Goal: Information Seeking & Learning: Learn about a topic

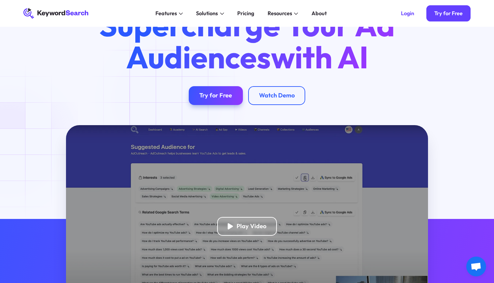
scroll to position [30, 0]
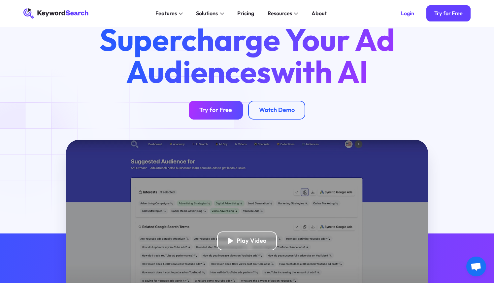
click at [196, 108] on link "Try for Free" at bounding box center [216, 110] width 54 height 19
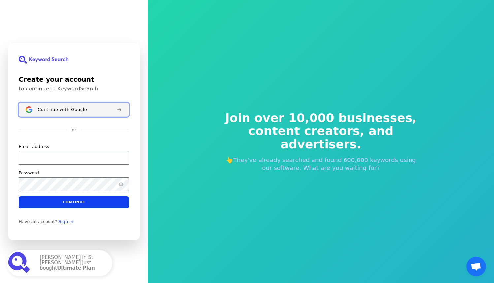
click at [48, 107] on span "Continue with Google" at bounding box center [62, 109] width 49 height 5
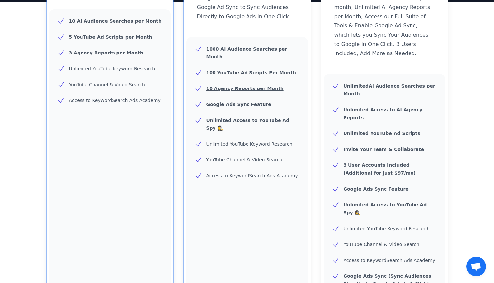
scroll to position [176, 0]
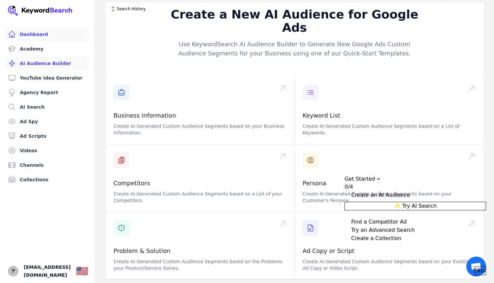
click at [35, 37] on link "Dashboard" at bounding box center [47, 34] width 84 height 13
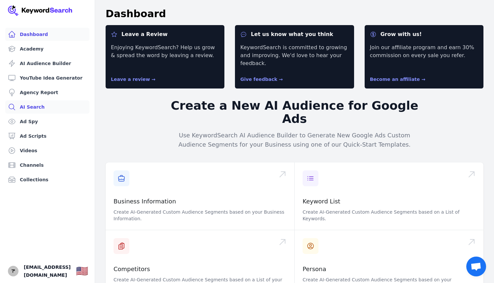
click at [32, 107] on link "AI Search" at bounding box center [47, 106] width 84 height 13
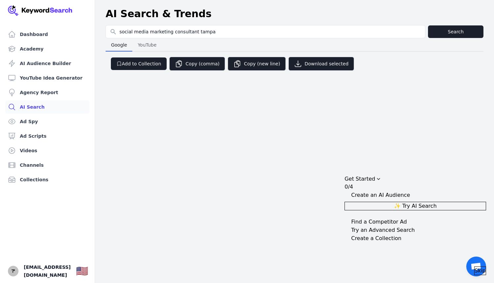
type input "social media marketing consultant tampa"
click at [458, 30] on button "Search" at bounding box center [455, 31] width 55 height 13
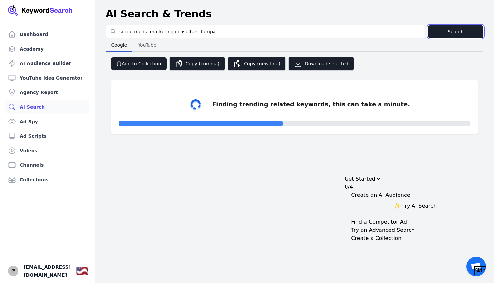
select select "50"
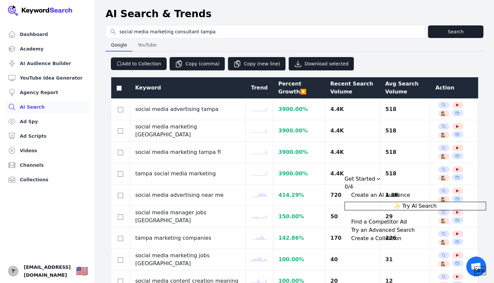
click at [475, 267] on span "Skip" at bounding box center [480, 271] width 11 height 8
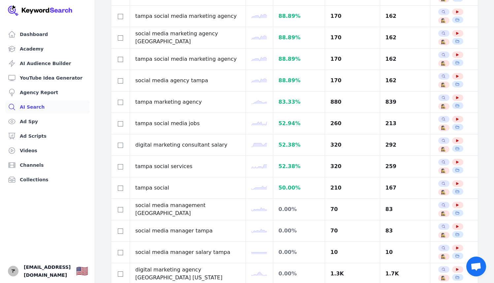
scroll to position [364, 0]
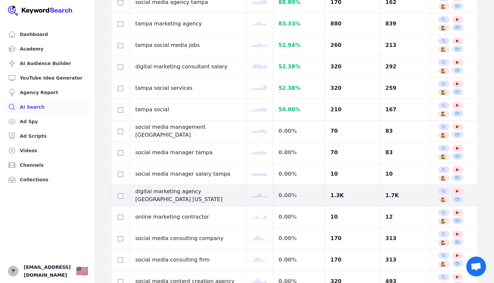
click at [385, 198] on div "1.7K" at bounding box center [404, 195] width 39 height 8
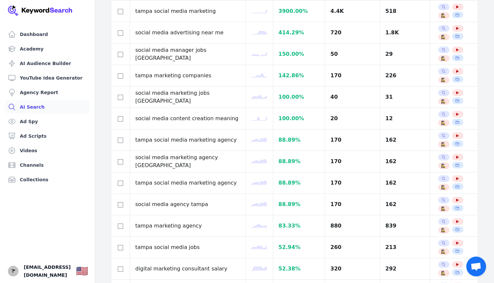
scroll to position [0, 0]
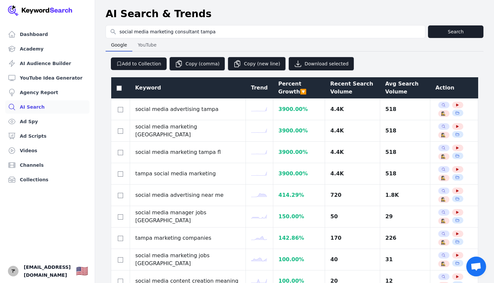
click at [385, 88] on div "Avg Search Volume" at bounding box center [405, 88] width 40 height 16
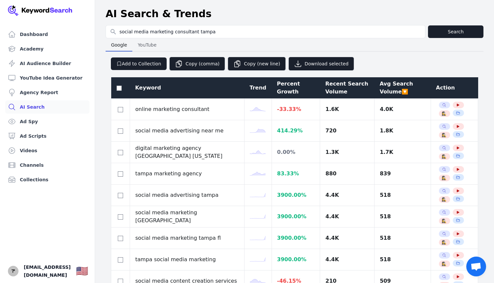
click at [380, 88] on div "Avg Search Volume 🔽" at bounding box center [402, 88] width 46 height 16
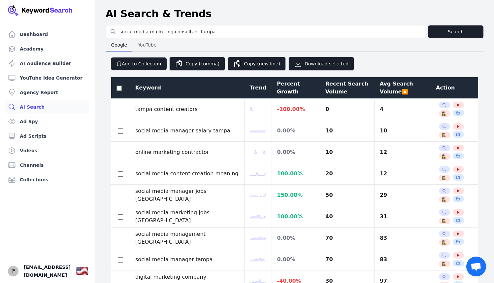
click at [380, 88] on div "Avg Search Volume 🔼" at bounding box center [402, 88] width 46 height 16
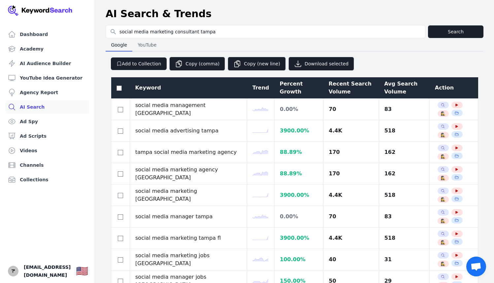
click at [384, 88] on div "Avg Search Volume" at bounding box center [404, 88] width 40 height 16
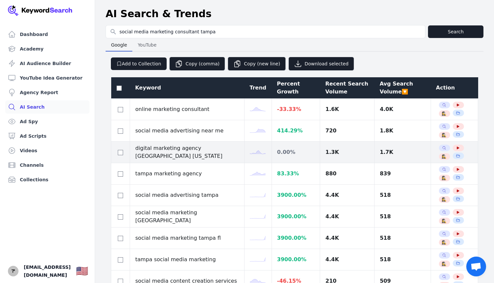
click at [325, 152] on div "1.3K" at bounding box center [347, 152] width 44 height 8
drag, startPoint x: 135, startPoint y: 149, endPoint x: 150, endPoint y: 154, distance: 15.6
click at [150, 154] on td "digital marketing agency [GEOGRAPHIC_DATA] [US_STATE]" at bounding box center [187, 152] width 115 height 21
copy td "digital marketing agency [GEOGRAPHIC_DATA] [US_STATE]"
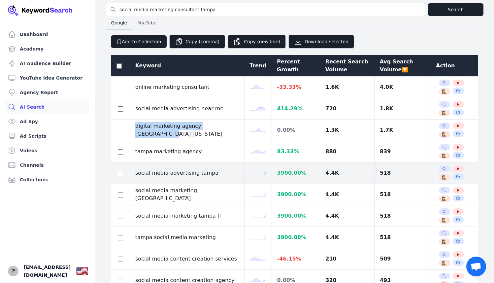
scroll to position [59, 0]
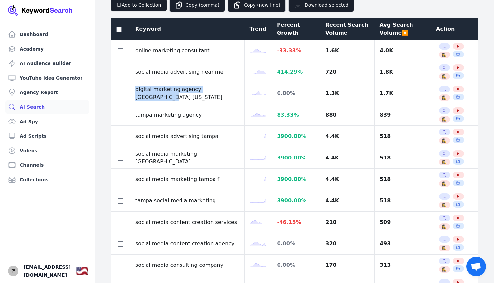
click at [325, 37] on div "Recent Search Volume" at bounding box center [347, 29] width 44 height 16
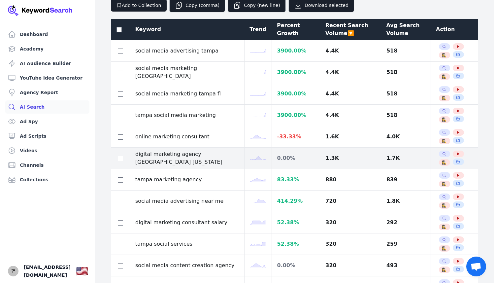
scroll to position [0, 0]
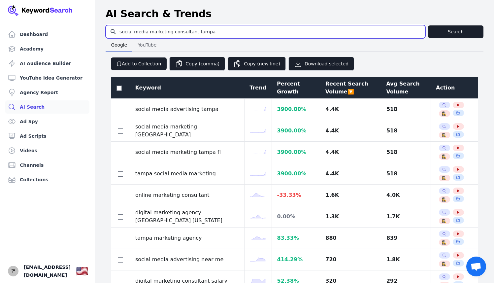
click at [156, 31] on input "social media marketing consultant tampa" at bounding box center [265, 31] width 319 height 13
click at [154, 32] on input "social media marketing consultant tampa" at bounding box center [265, 31] width 319 height 13
drag, startPoint x: 149, startPoint y: 32, endPoint x: 192, endPoint y: 29, distance: 42.3
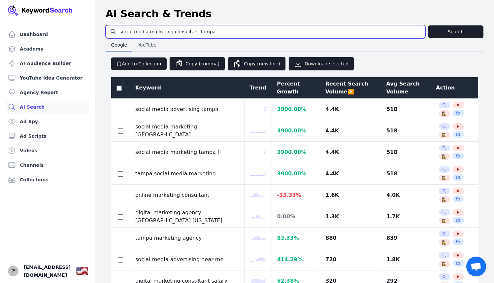
click at [192, 29] on input "social media marketing consultant tampa" at bounding box center [265, 31] width 319 height 13
type input "social media management tampa"
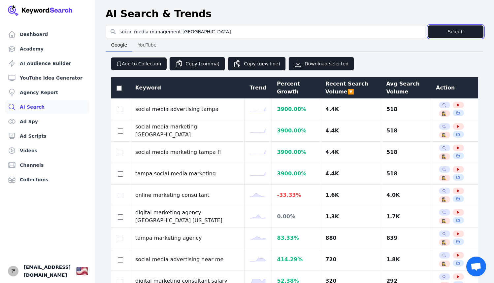
click at [449, 32] on button "Search" at bounding box center [455, 31] width 55 height 13
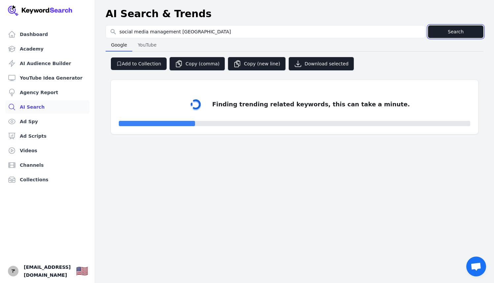
select select "50"
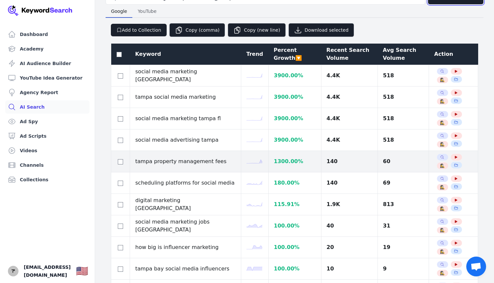
scroll to position [42, 0]
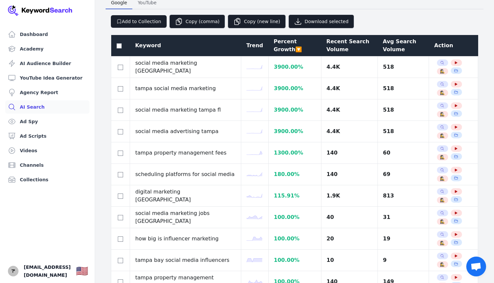
click at [387, 48] on div "Avg Search Volume" at bounding box center [403, 46] width 41 height 16
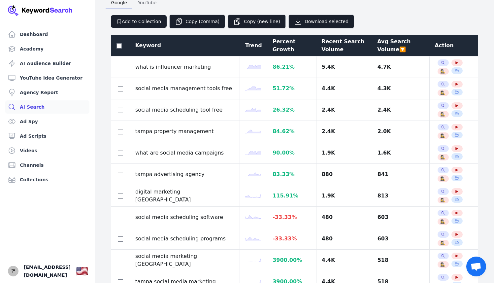
click at [387, 48] on div "Avg Search Volume 🔽" at bounding box center [400, 46] width 47 height 16
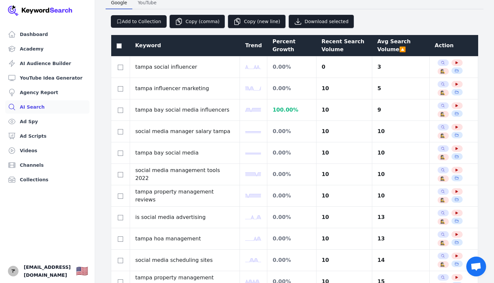
click at [387, 48] on div "Avg Search Volume 🔼" at bounding box center [400, 46] width 47 height 16
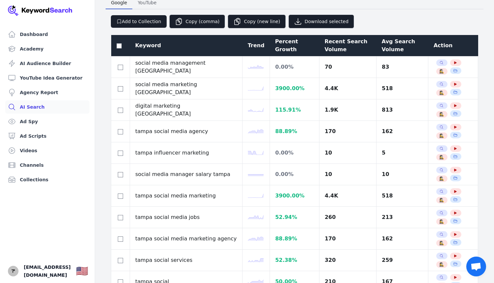
click at [385, 49] on div "Avg Search Volume" at bounding box center [402, 46] width 41 height 16
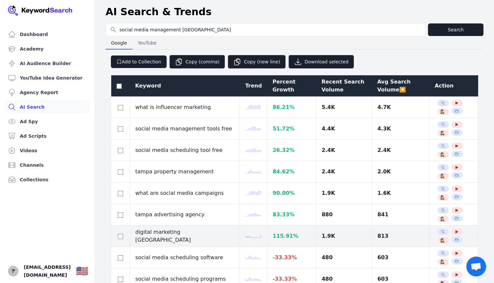
scroll to position [0, 0]
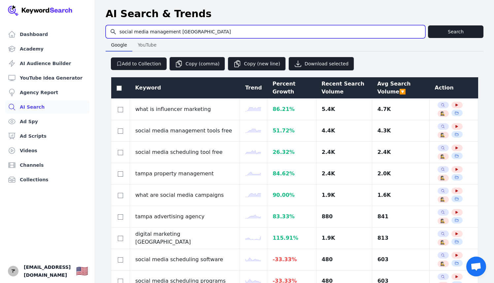
click at [165, 31] on input "social media management tampa" at bounding box center [265, 31] width 319 height 13
drag, startPoint x: 175, startPoint y: 33, endPoint x: 81, endPoint y: 26, distance: 94.0
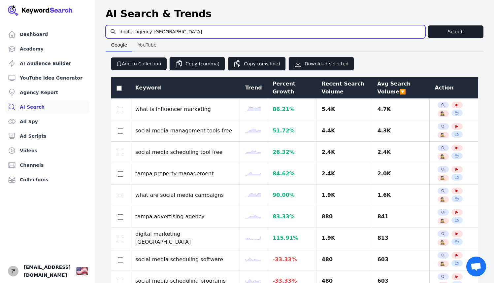
type input "digital agency tampa"
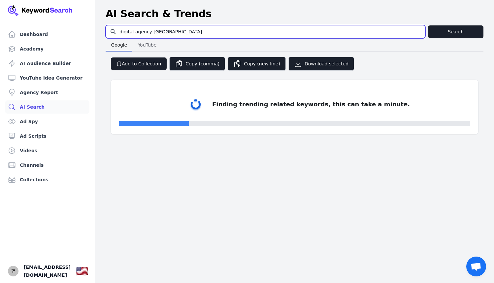
select select "50"
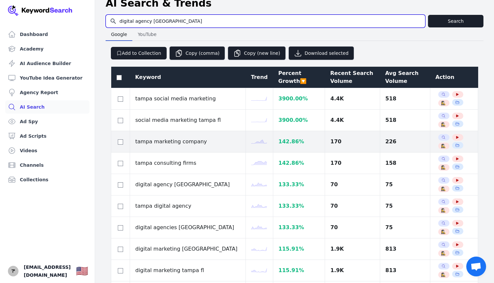
scroll to position [11, 0]
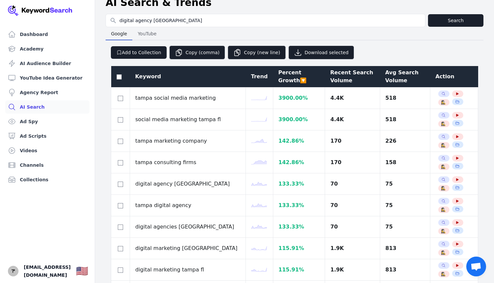
click at [345, 76] on div "Recent Search Volume" at bounding box center [352, 77] width 45 height 16
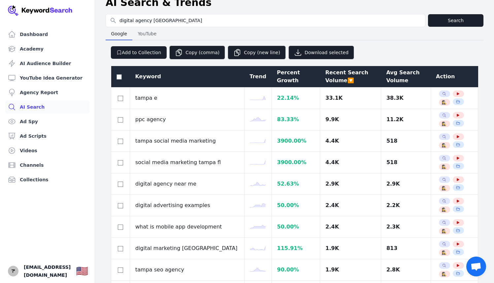
click at [344, 76] on div "Recent Search Volume 🔽" at bounding box center [350, 77] width 50 height 16
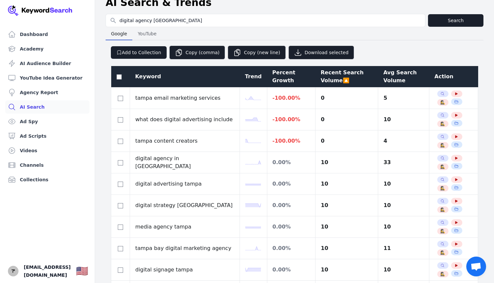
click at [344, 76] on div "Recent Search Volume 🔼" at bounding box center [347, 77] width 52 height 16
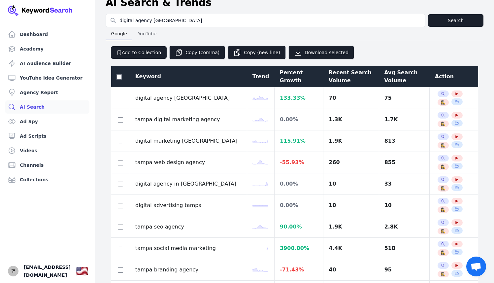
click at [344, 76] on div "Recent Search Volume" at bounding box center [351, 77] width 45 height 16
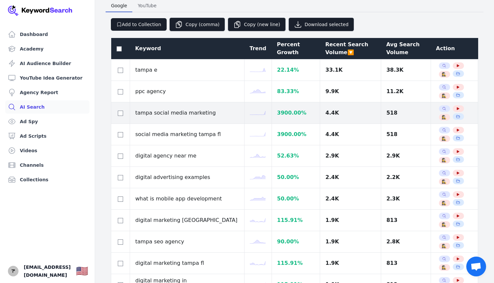
scroll to position [0, 0]
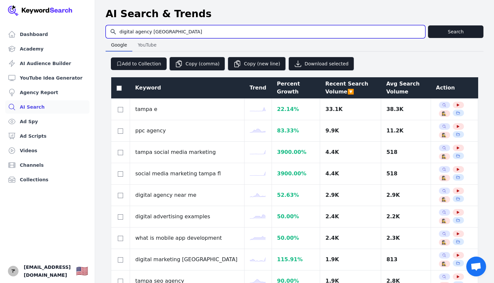
click at [129, 32] on input "digital agency tampa" at bounding box center [265, 31] width 319 height 13
type input "media agency tampa"
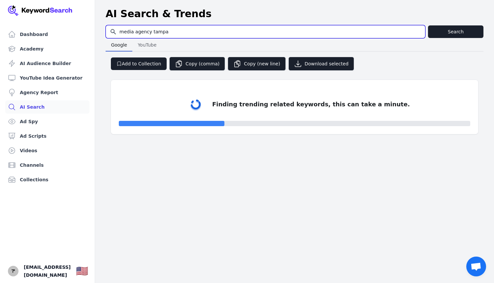
select select "50"
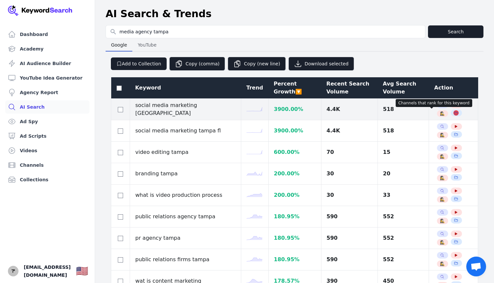
click at [454, 113] on icon "button" at bounding box center [456, 113] width 4 height 4
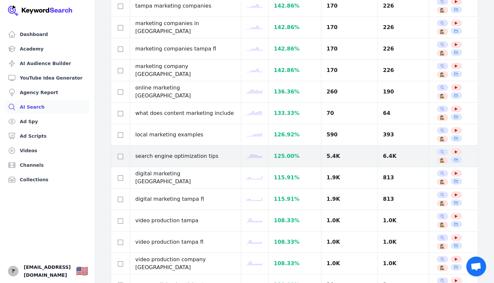
scroll to position [318, 0]
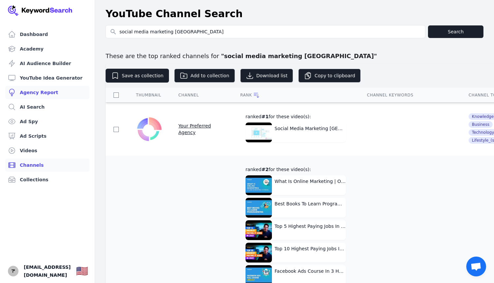
click at [29, 92] on link "Agency Report" at bounding box center [47, 92] width 84 height 13
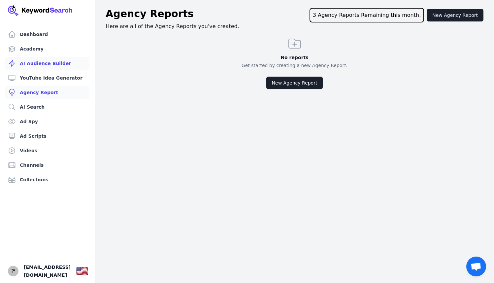
click at [37, 64] on link "AI Audience Builder" at bounding box center [47, 63] width 84 height 13
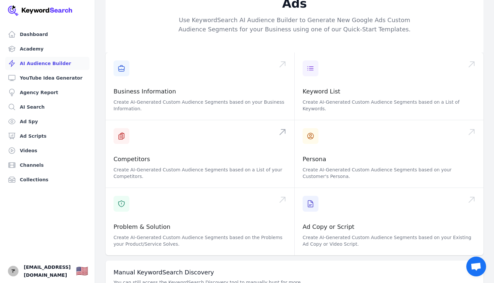
scroll to position [58, 0]
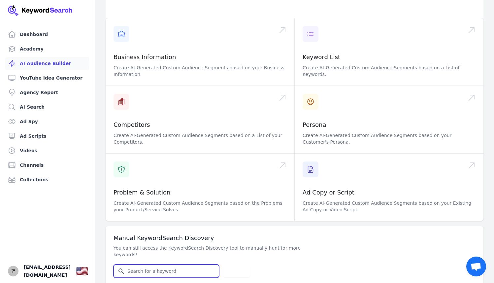
click at [163, 265] on input "Search for YouTube Keywords" at bounding box center [166, 271] width 105 height 13
paste input "digital marketing agency [GEOGRAPHIC_DATA] [US_STATE]"
type input "digital marketing agency [GEOGRAPHIC_DATA] [US_STATE]"
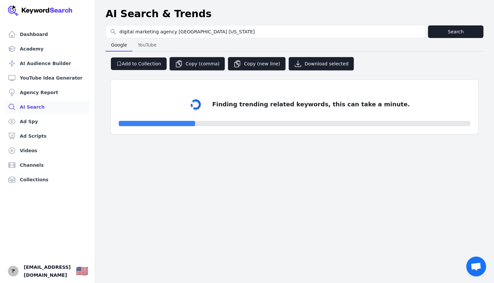
select select "50"
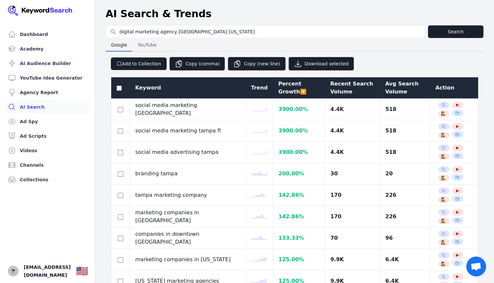
click at [388, 87] on div "Avg Search Volume" at bounding box center [405, 88] width 40 height 16
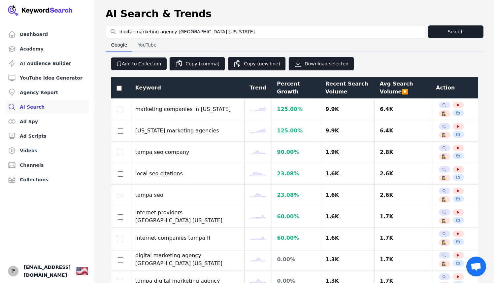
click at [387, 87] on div "Avg Search Volume 🔽" at bounding box center [402, 88] width 46 height 16
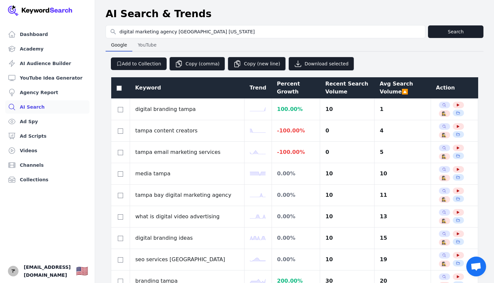
click at [387, 87] on div "Avg Search Volume 🔼" at bounding box center [402, 88] width 46 height 16
